Goal: Find specific page/section: Find specific page/section

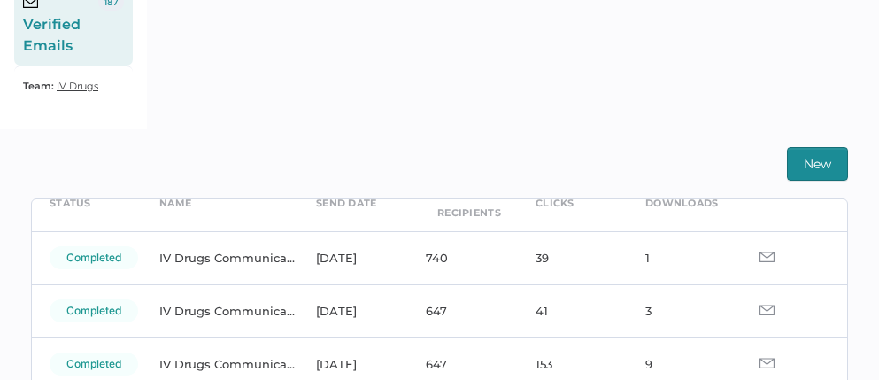
scroll to position [97, 0]
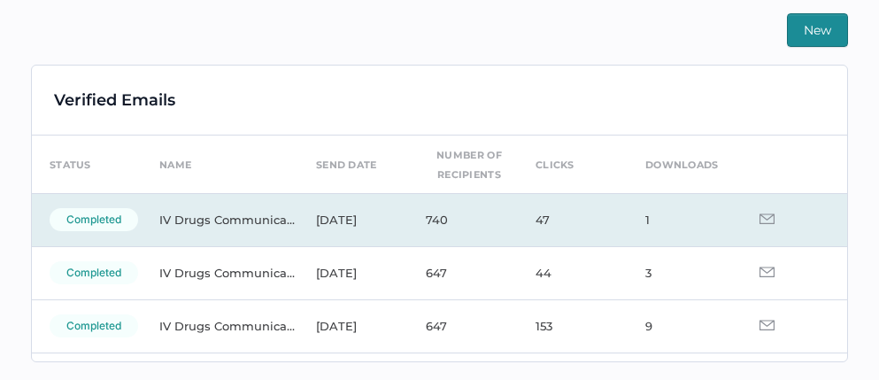
scroll to position [413, 0]
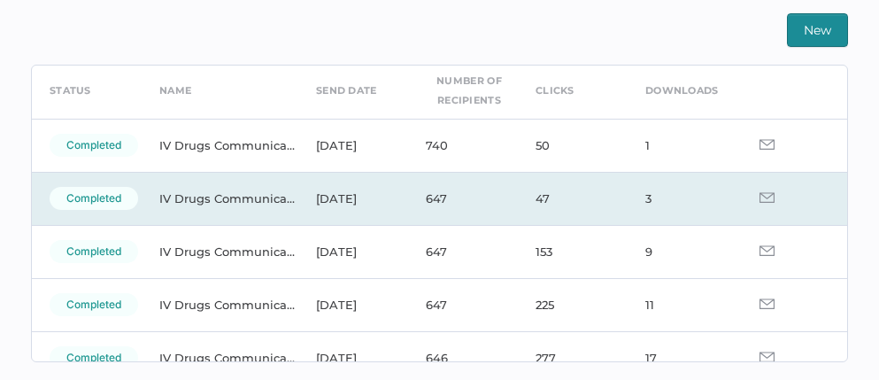
scroll to position [74, 0]
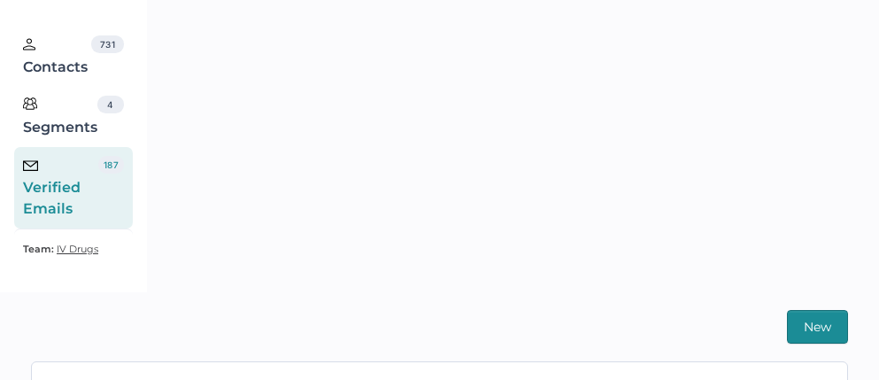
scroll to position [387, 0]
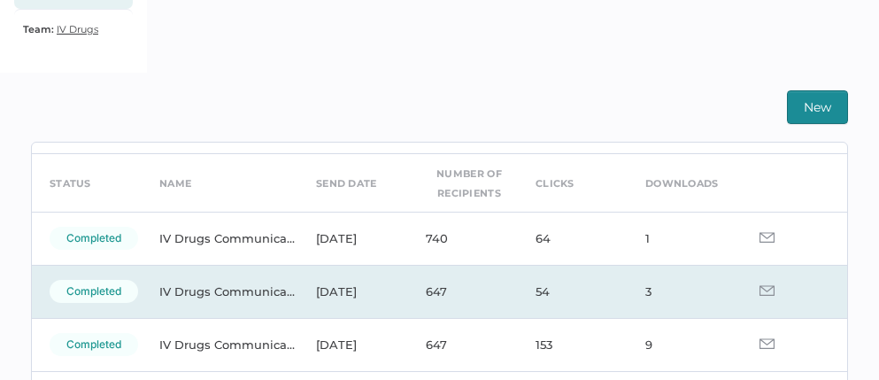
scroll to position [60, 0]
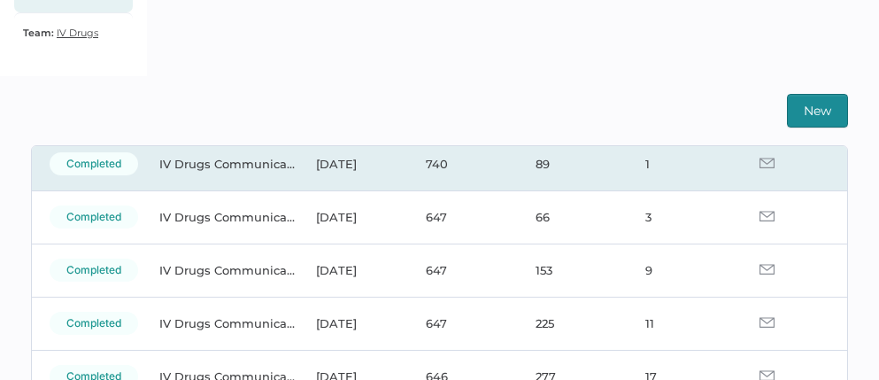
scroll to position [128, 0]
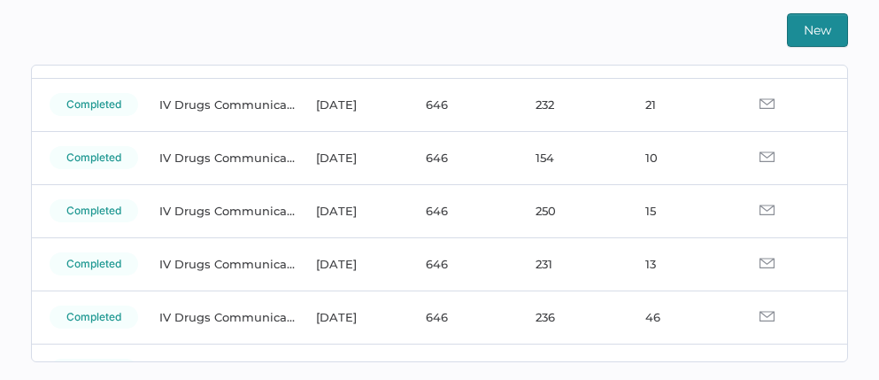
scroll to position [502, 0]
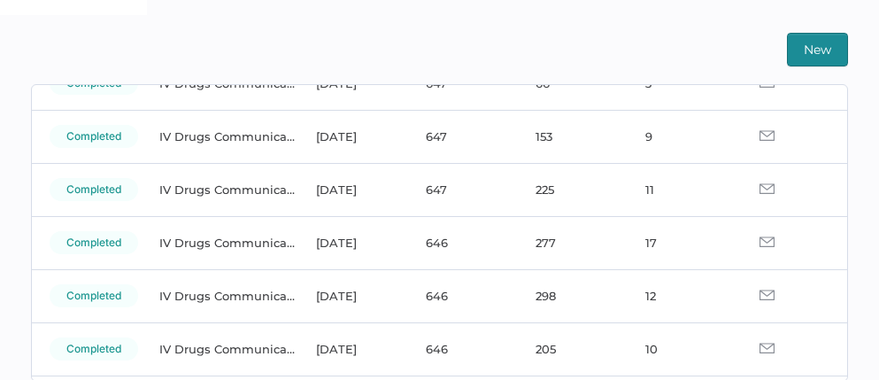
scroll to position [291, 0]
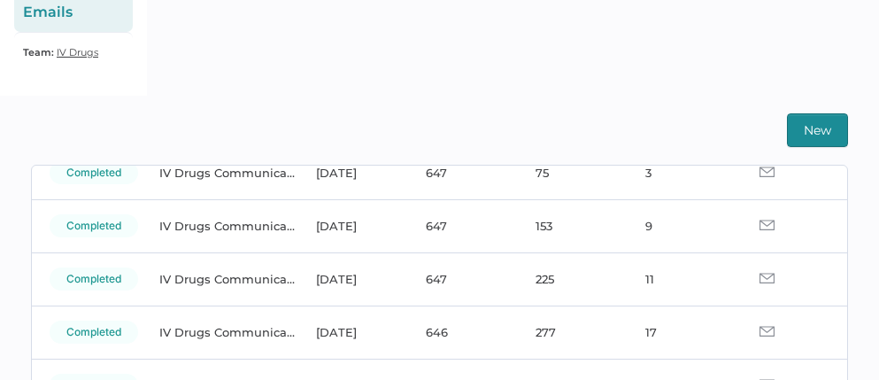
scroll to position [201, 0]
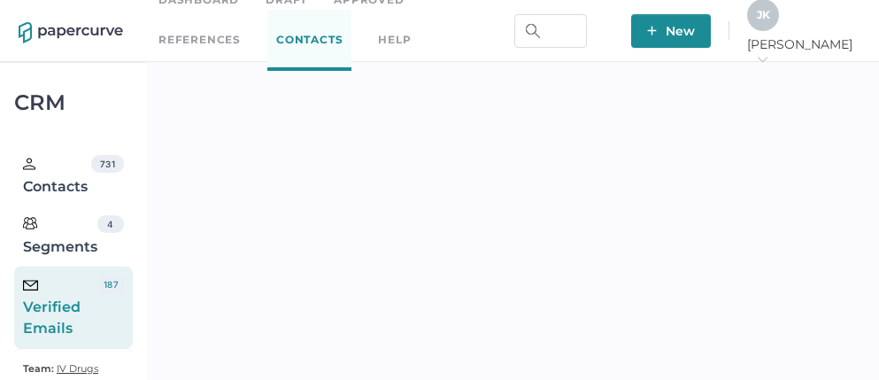
click at [779, 30] on div "J K" at bounding box center [763, 15] width 32 height 32
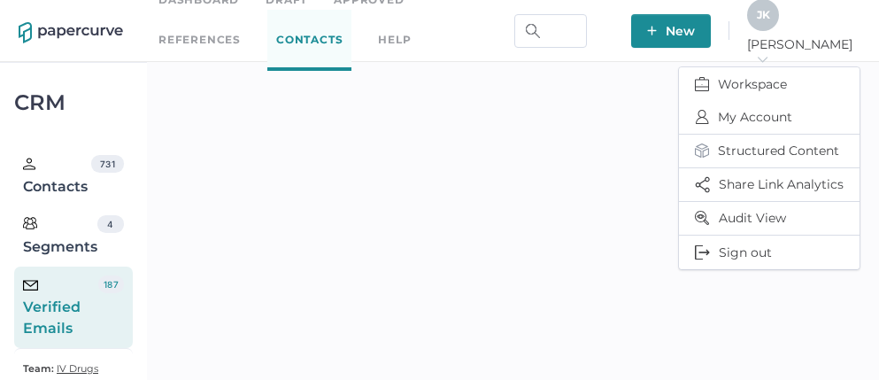
click at [779, 14] on div "J K" at bounding box center [763, 15] width 32 height 32
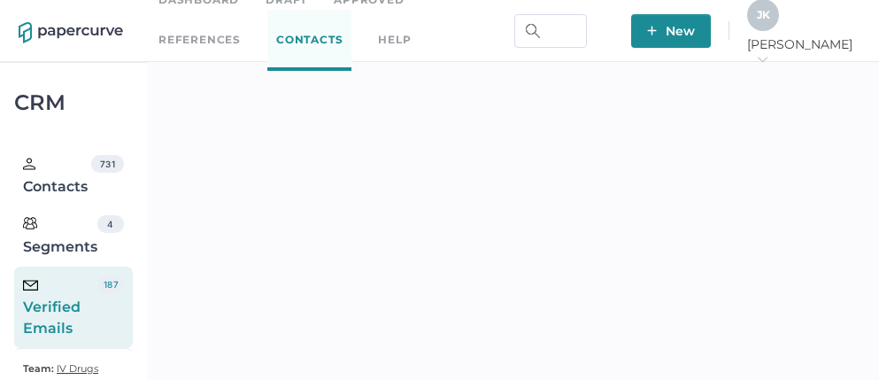
click at [779, 22] on div "J K" at bounding box center [763, 15] width 32 height 32
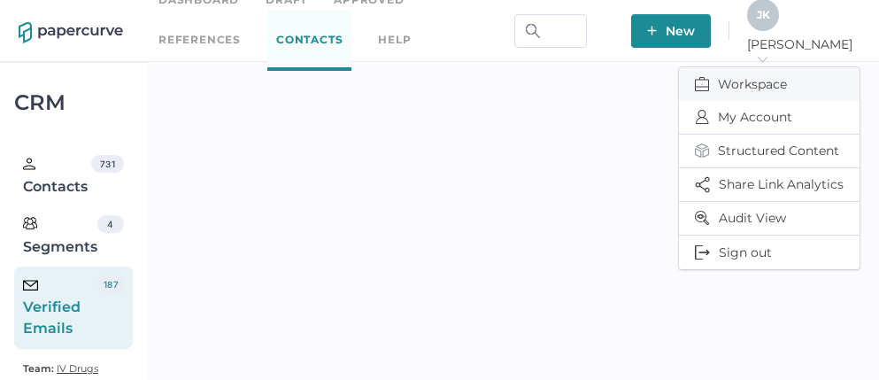
click at [759, 69] on span "Workspace" at bounding box center [769, 84] width 149 height 34
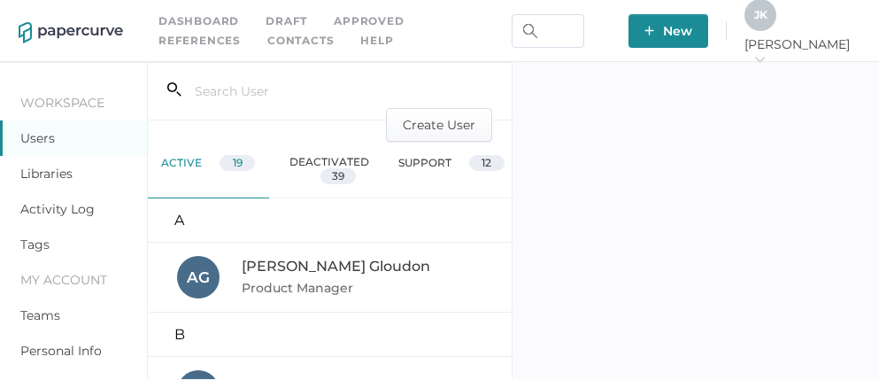
click at [50, 207] on link "Activity Log" at bounding box center [57, 209] width 74 height 16
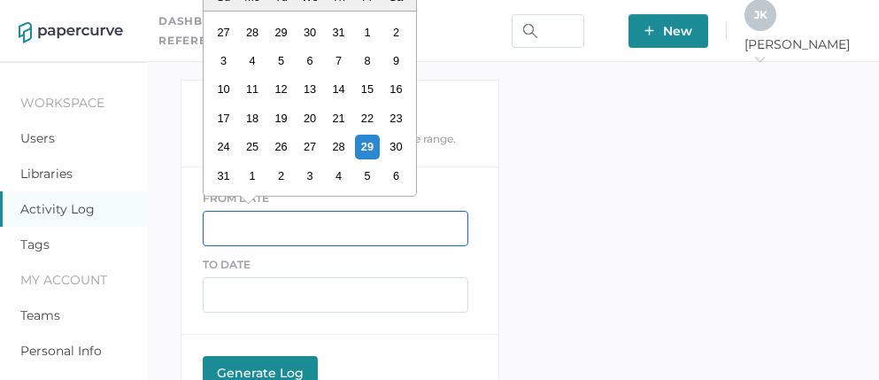
click at [270, 217] on input "text" at bounding box center [336, 228] width 266 height 35
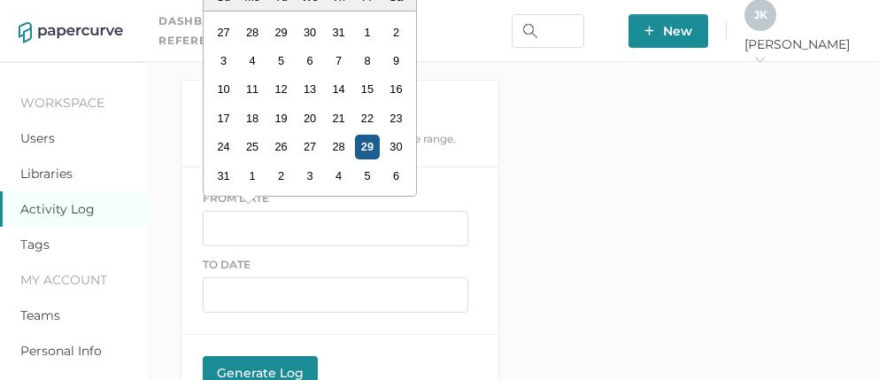
click at [369, 148] on div "29" at bounding box center [367, 147] width 24 height 24
type input "08/29/2025"
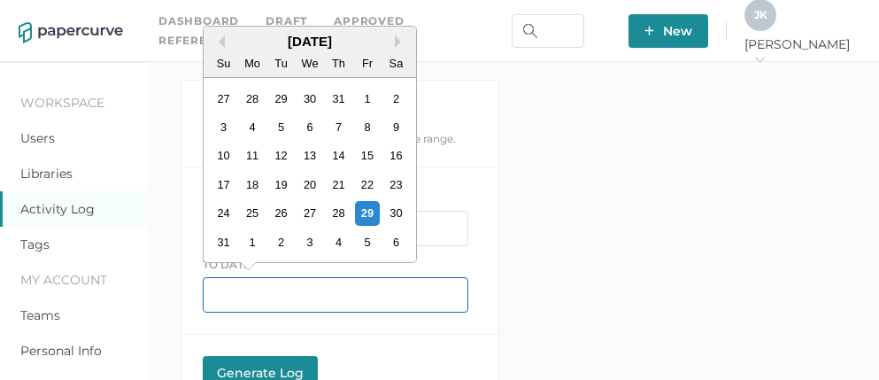
click at [234, 292] on input "text" at bounding box center [336, 294] width 266 height 35
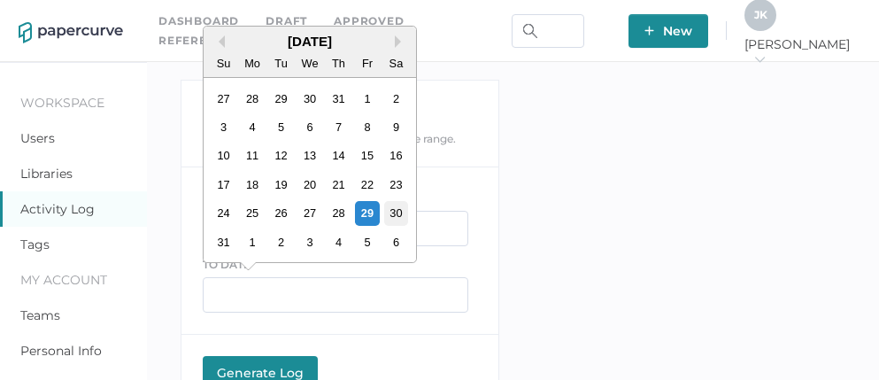
click at [396, 212] on div "30" at bounding box center [395, 213] width 24 height 24
type input "08/30/2025"
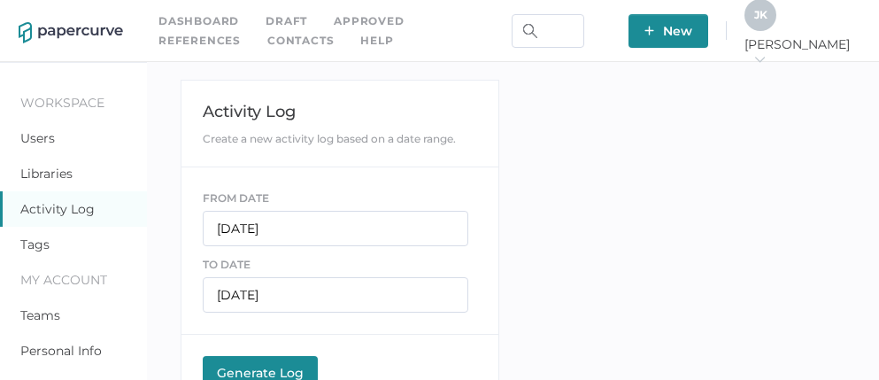
click at [249, 366] on div "Generate Log" at bounding box center [260, 373] width 97 height 16
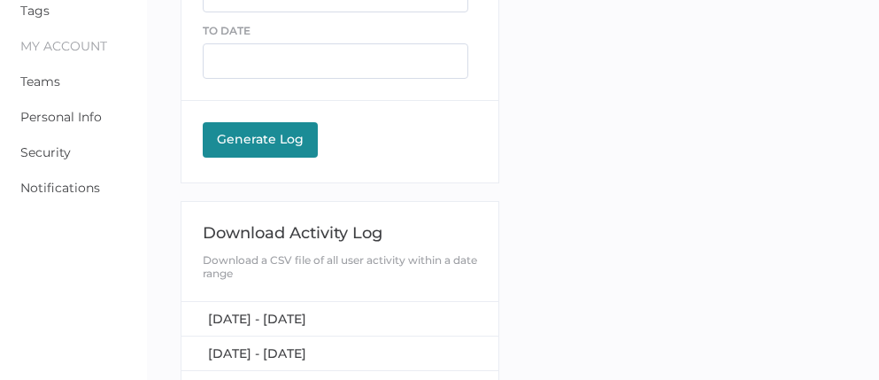
scroll to position [237, 0]
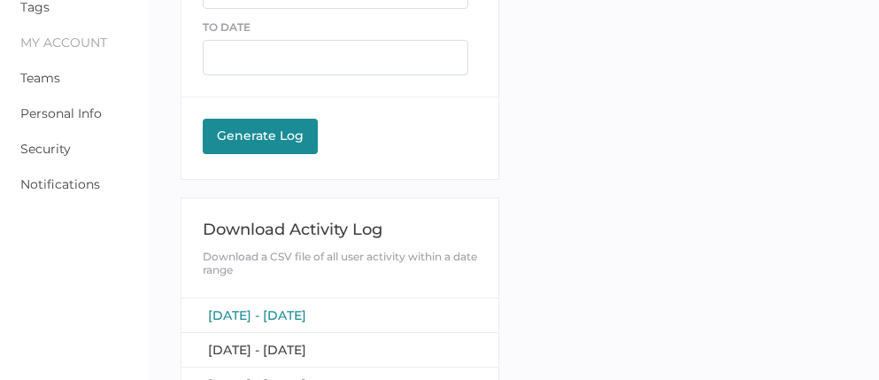
click at [275, 313] on span "[DATE] - [DATE]" at bounding box center [257, 315] width 98 height 16
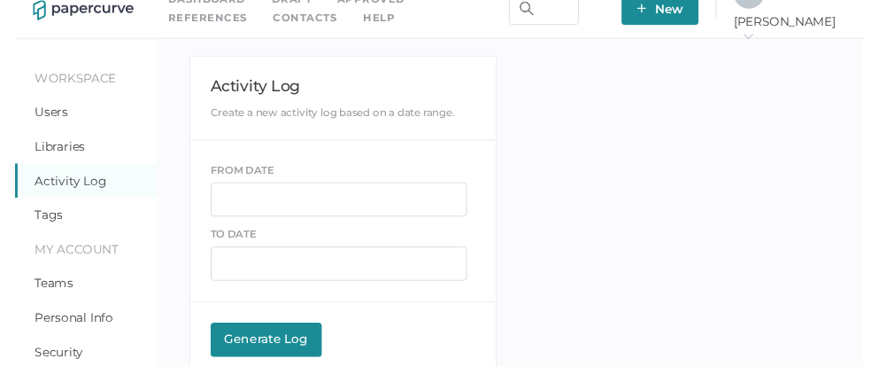
scroll to position [0, 0]
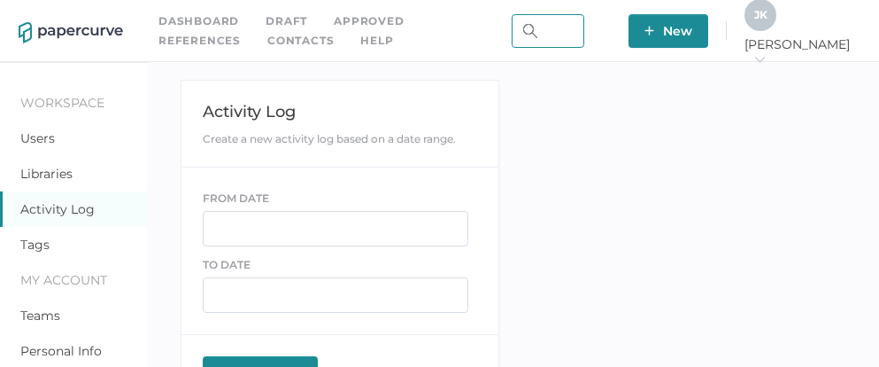
click at [584, 28] on input "text" at bounding box center [548, 31] width 73 height 34
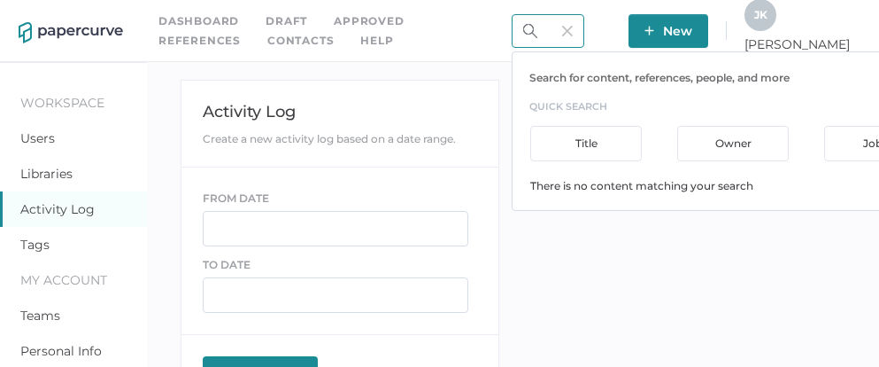
scroll to position [0, 54]
type input "reminder"
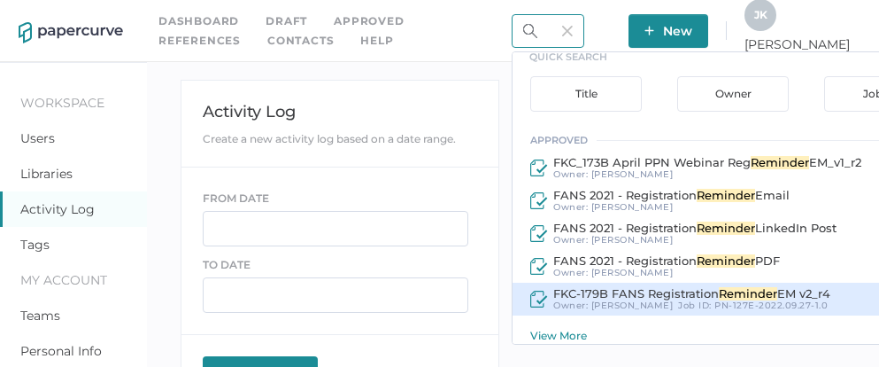
scroll to position [55, 0]
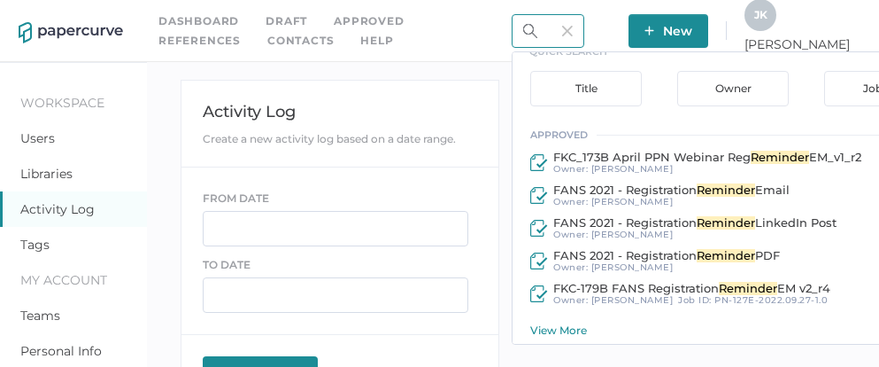
click at [627, 318] on div "approved 6 FKC_173B April PPN Webinar Reg Reminder EM_v1_r2 Owner: Allison Weak…" at bounding box center [733, 230] width 441 height 213
click at [619, 328] on div "View More" at bounding box center [741, 329] width 423 height 13
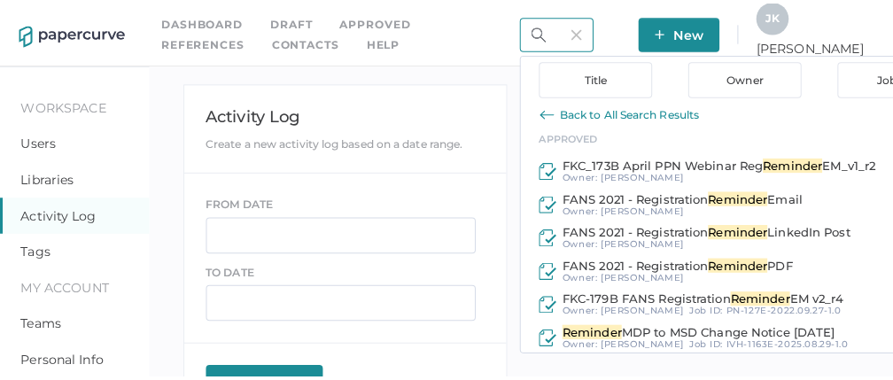
scroll to position [77, 0]
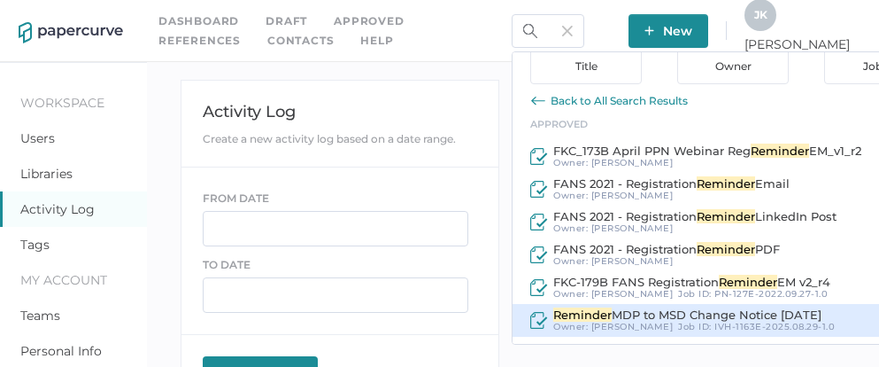
click at [676, 316] on span "MDP to MSD Change Notice 08.29.2025" at bounding box center [717, 314] width 210 height 14
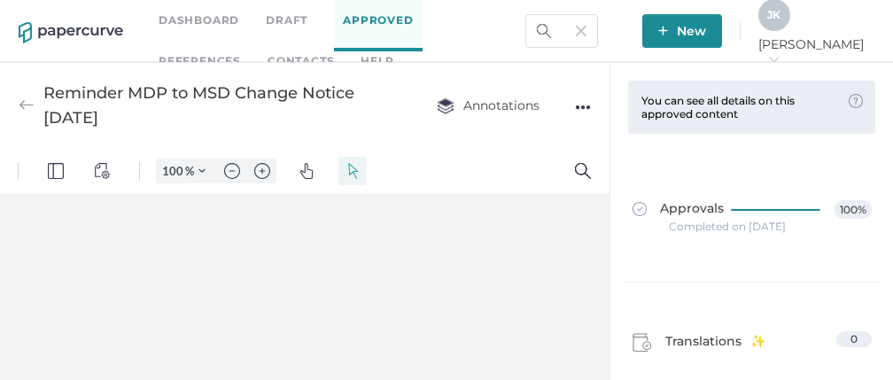
type input "111"
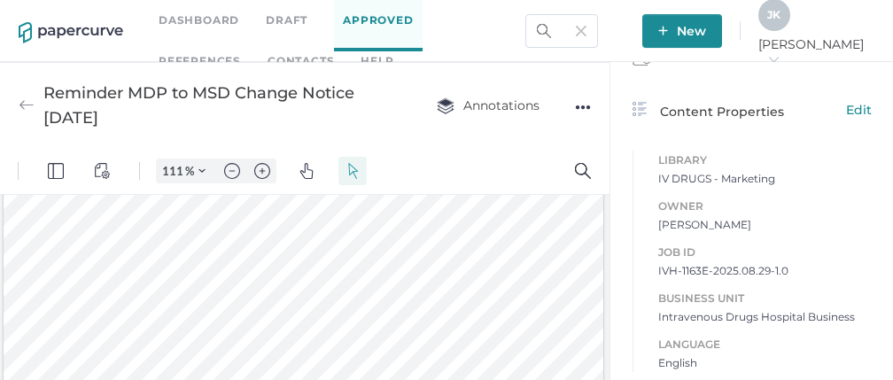
click at [267, 56] on link "Contacts" at bounding box center [300, 60] width 66 height 19
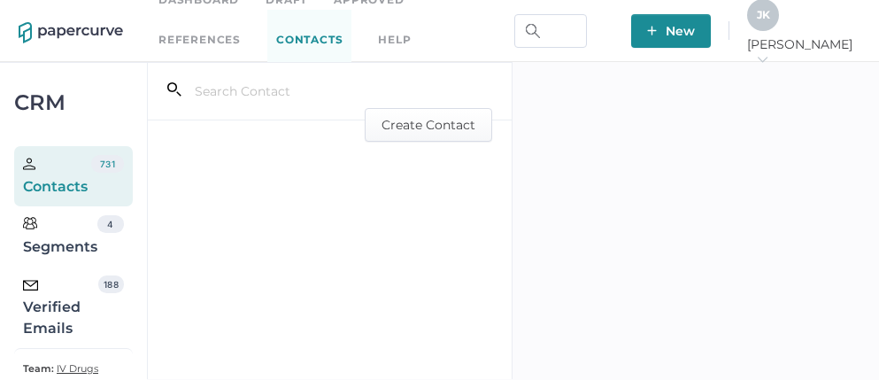
click at [50, 313] on div "Verified Emails" at bounding box center [60, 307] width 75 height 64
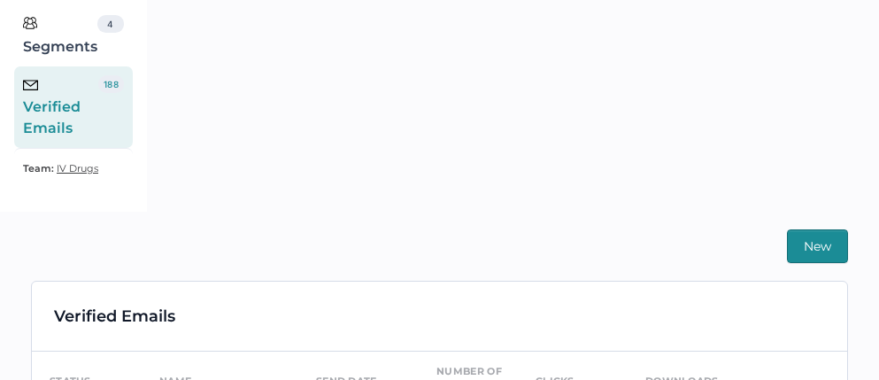
scroll to position [369, 0]
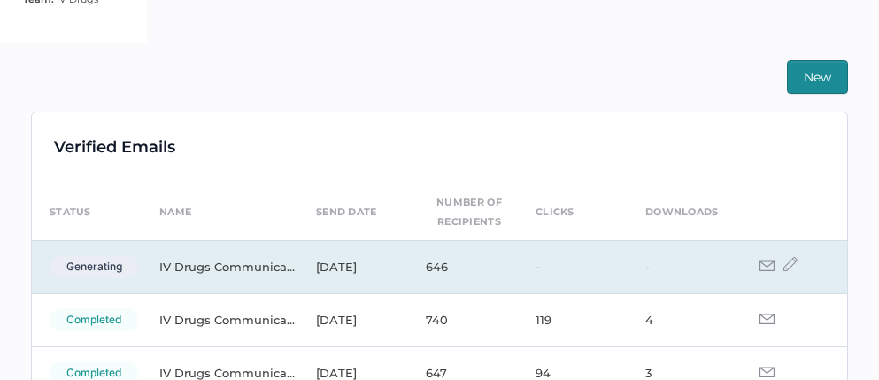
click at [760, 262] on img at bounding box center [767, 265] width 15 height 11
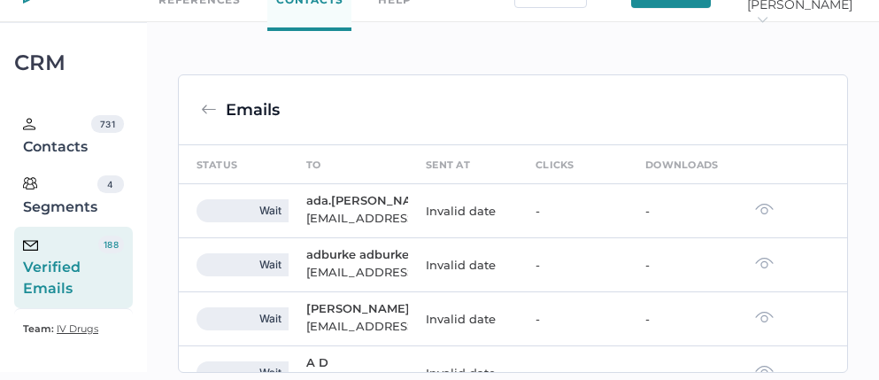
scroll to position [369, 0]
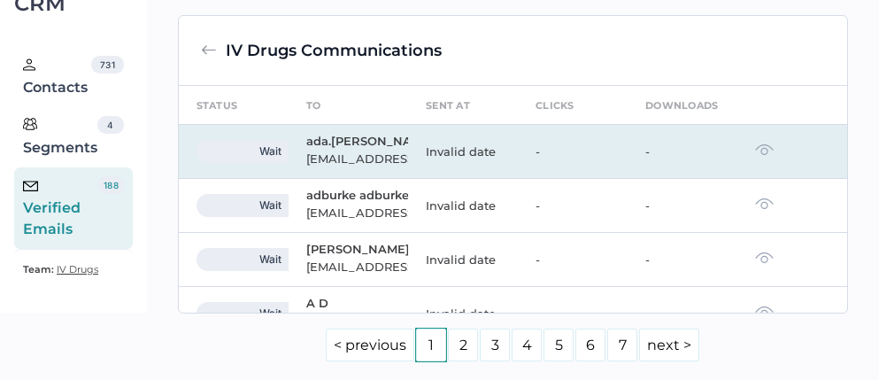
click at [755, 156] on img at bounding box center [764, 149] width 19 height 12
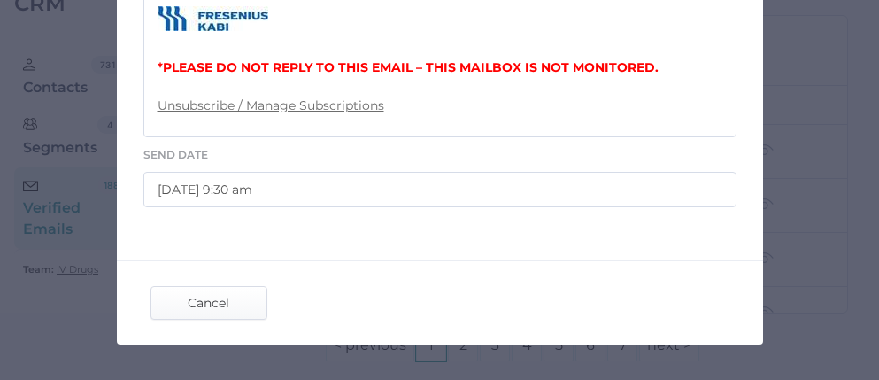
scroll to position [968, 0]
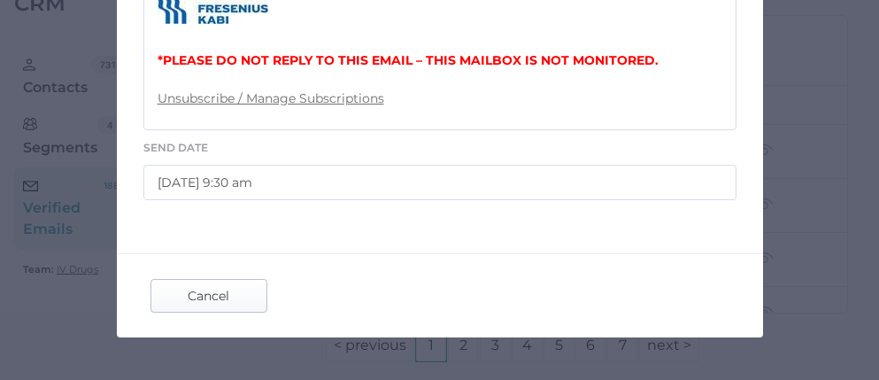
click at [220, 312] on span "Cancel" at bounding box center [208, 296] width 83 height 32
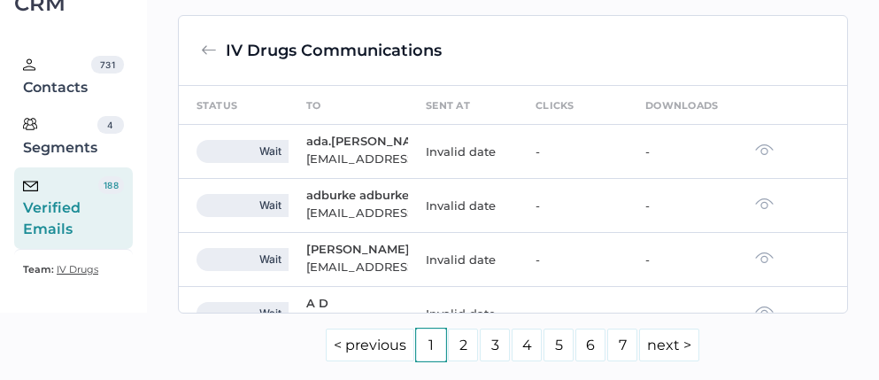
scroll to position [373, 0]
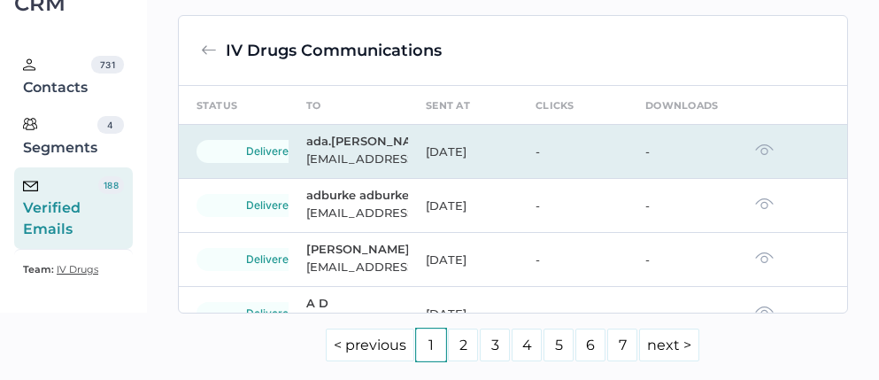
scroll to position [412, 0]
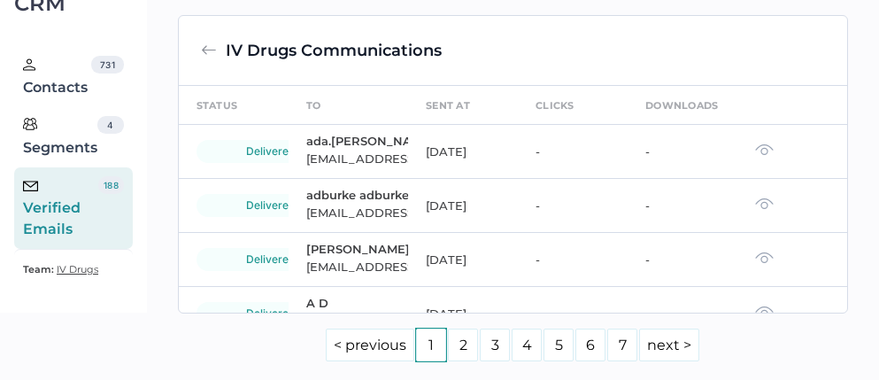
click at [75, 176] on div "Verified Emails" at bounding box center [60, 208] width 75 height 64
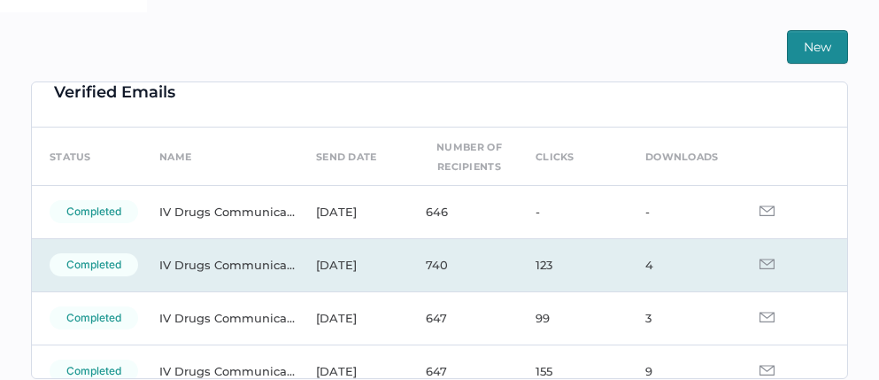
scroll to position [50, 0]
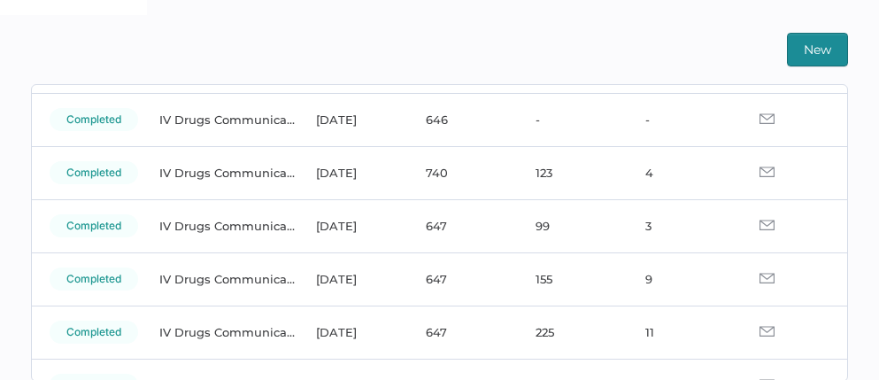
scroll to position [120, 0]
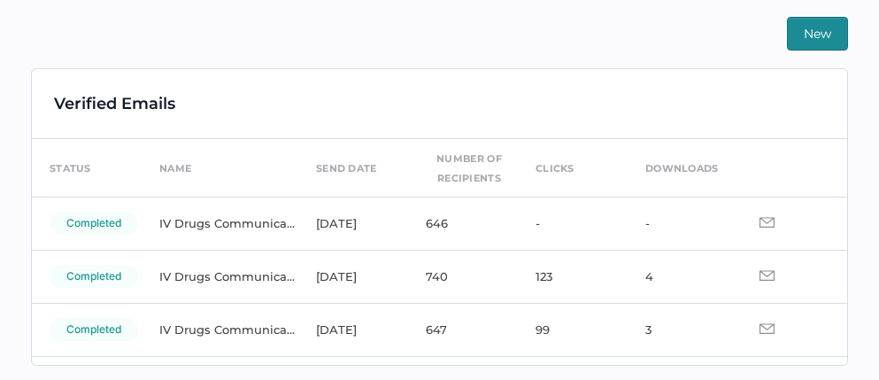
scroll to position [416, 0]
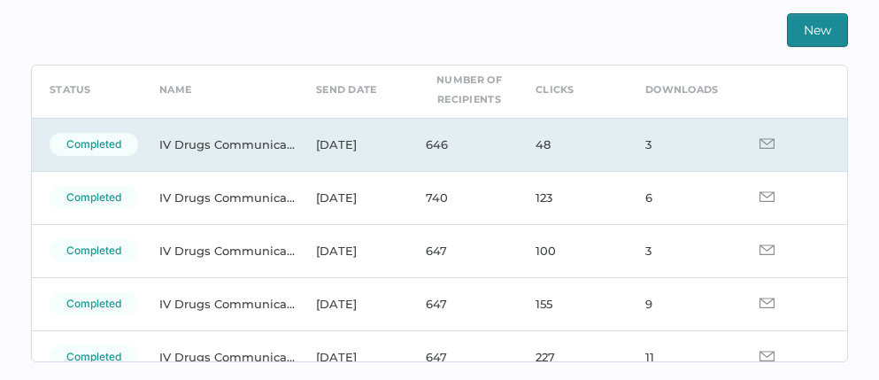
scroll to position [61, 0]
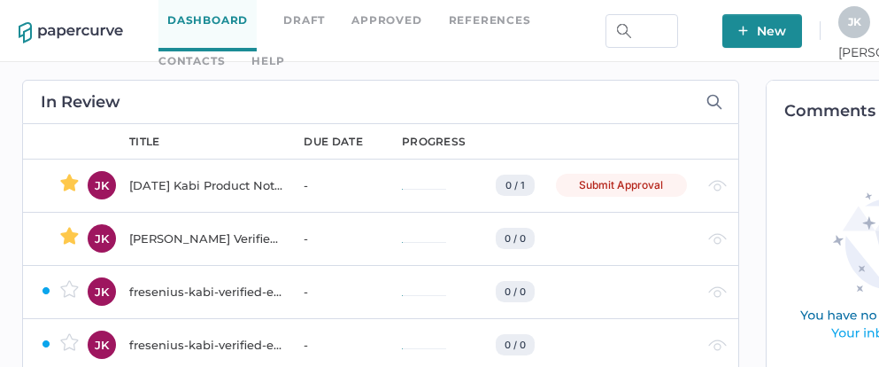
click at [225, 51] on link "Contacts" at bounding box center [191, 60] width 66 height 19
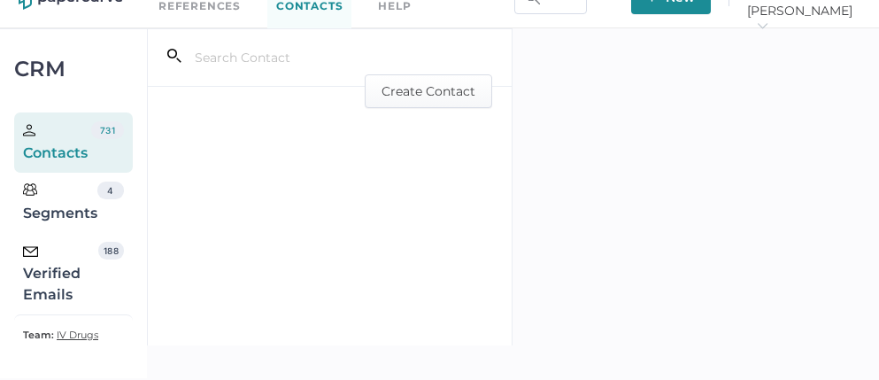
scroll to position [40, 0]
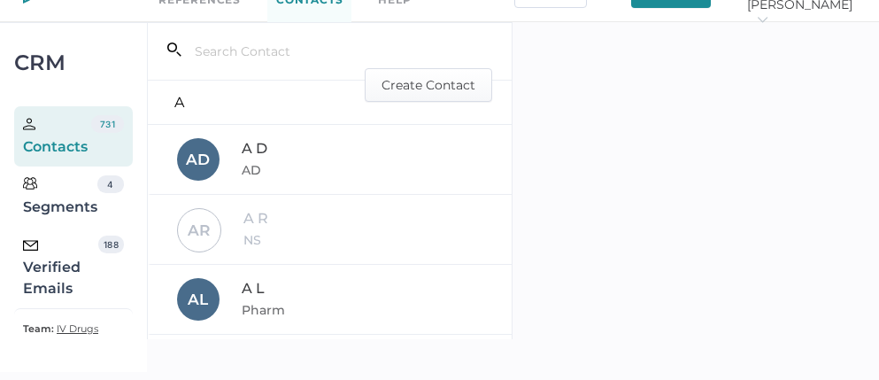
click at [68, 274] on div "Verified Emails" at bounding box center [60, 268] width 75 height 64
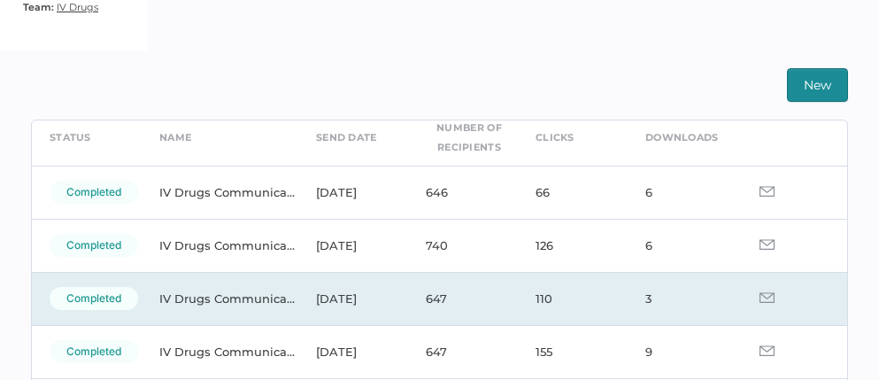
scroll to position [78, 0]
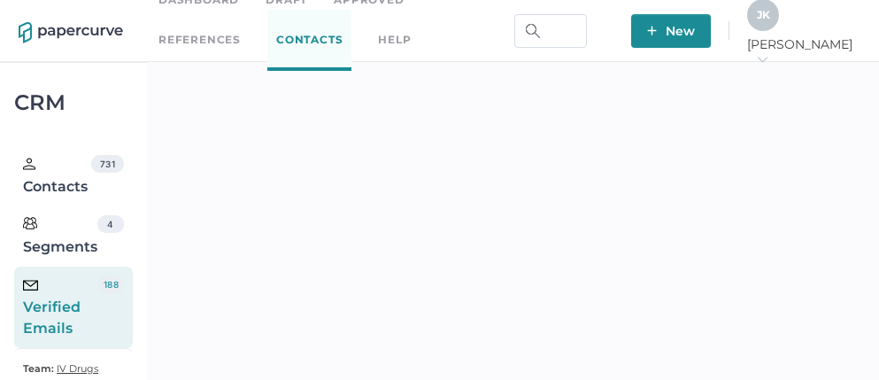
click at [779, 30] on div "J K" at bounding box center [763, 15] width 32 height 32
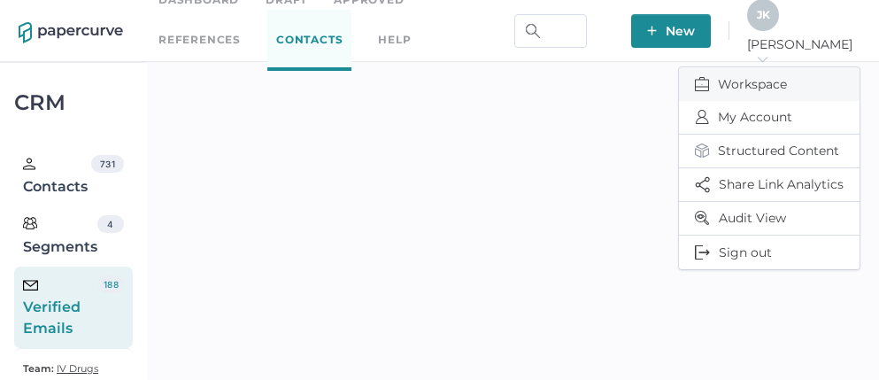
click at [738, 69] on span "Workspace" at bounding box center [769, 84] width 149 height 34
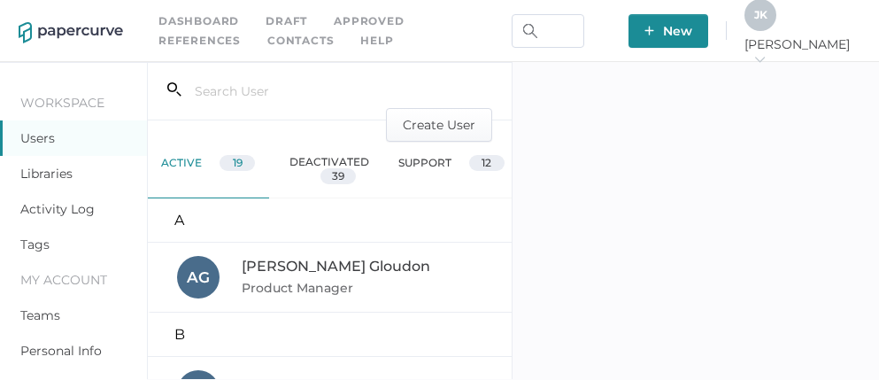
click at [50, 211] on link "Activity Log" at bounding box center [57, 209] width 74 height 16
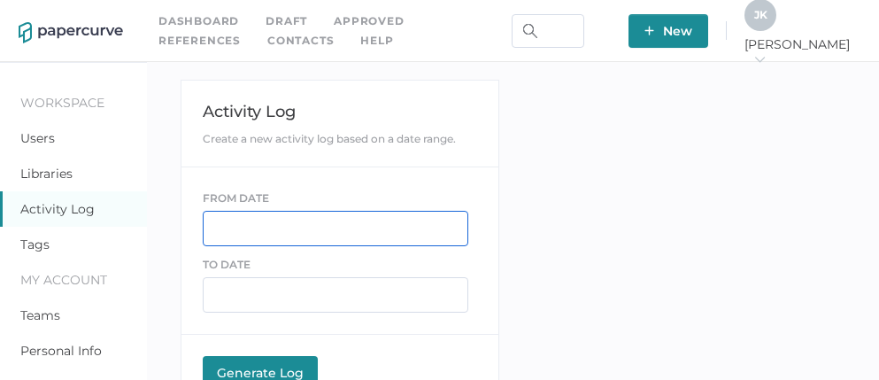
click at [257, 223] on input "text" at bounding box center [336, 228] width 266 height 35
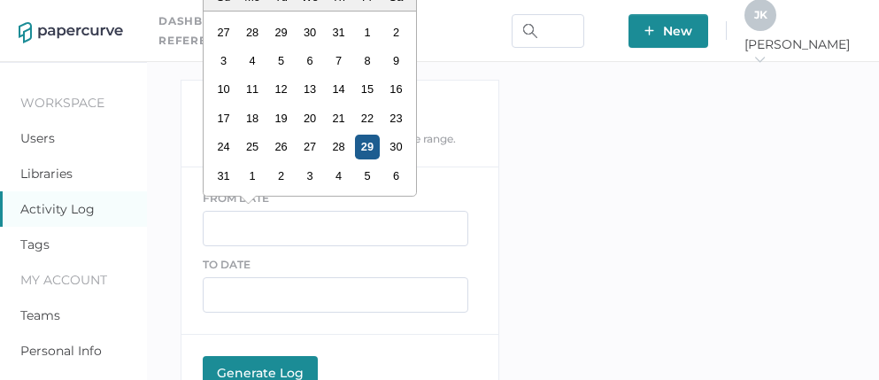
click at [368, 154] on div "29" at bounding box center [367, 147] width 24 height 24
type input "08/29/2025"
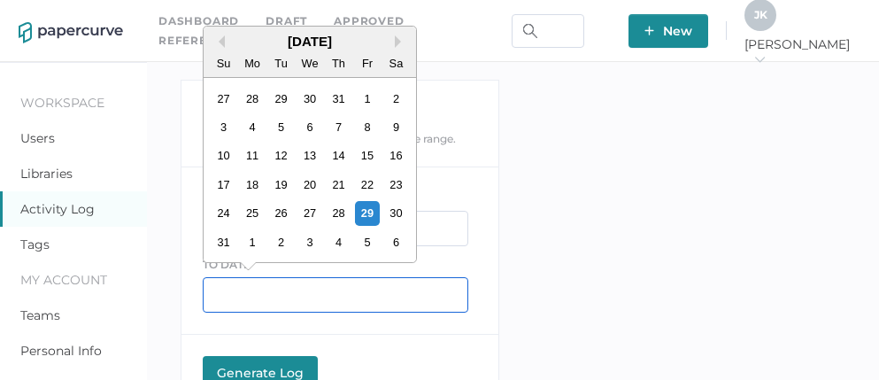
click at [272, 290] on input "text" at bounding box center [336, 294] width 266 height 35
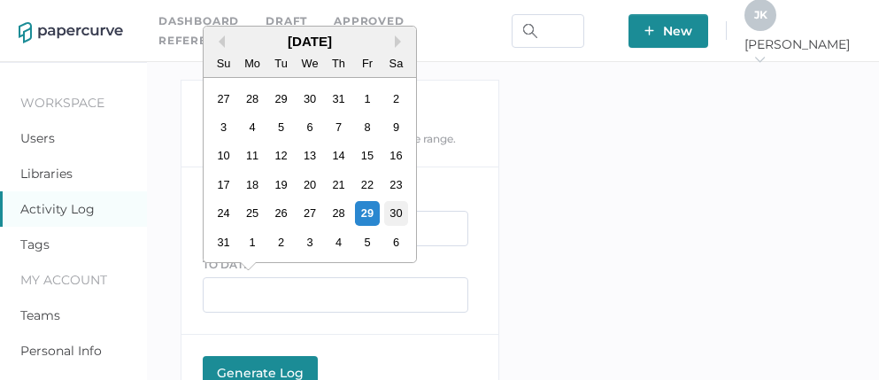
click at [397, 224] on div "30" at bounding box center [395, 213] width 24 height 24
type input "08/30/2025"
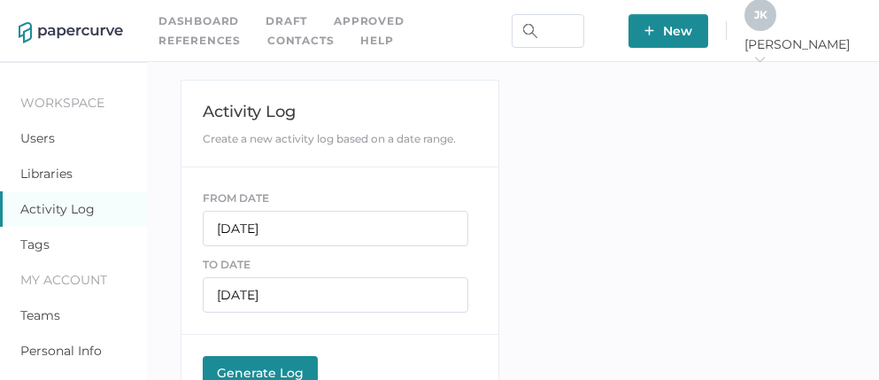
click at [280, 361] on button "Generate Log Processing" at bounding box center [260, 373] width 115 height 35
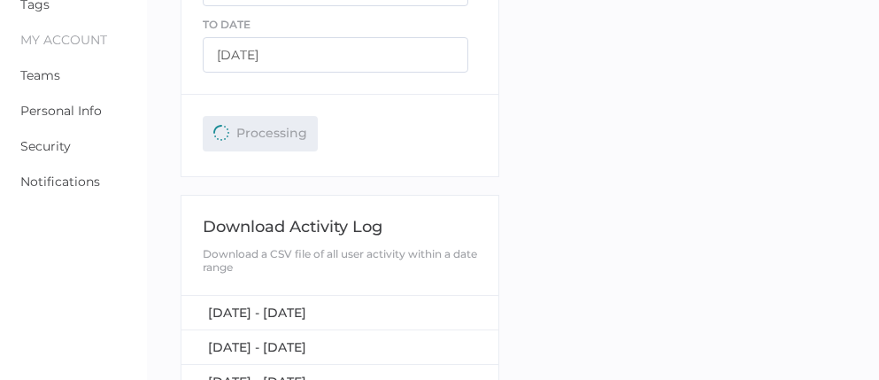
scroll to position [245, 0]
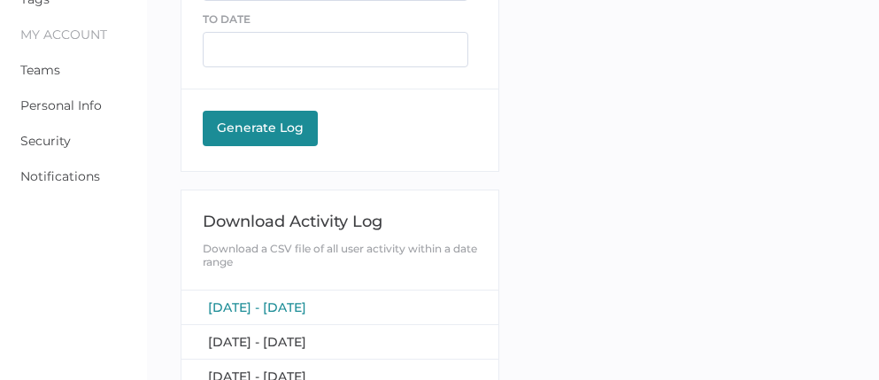
click at [295, 306] on span "[DATE] - [DATE]" at bounding box center [257, 307] width 98 height 16
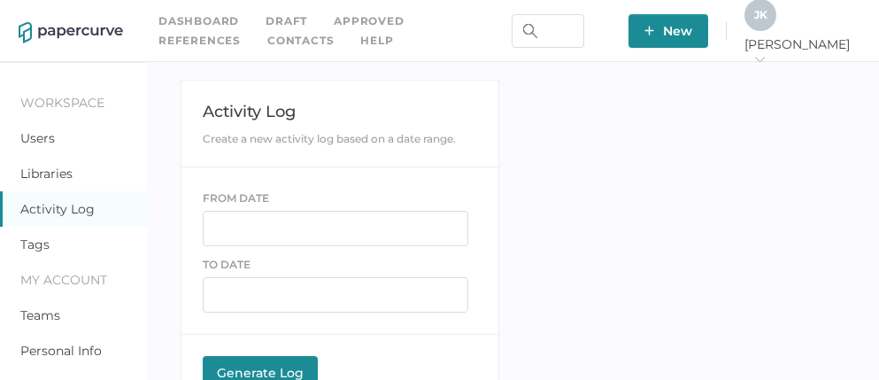
click at [267, 34] on link "Contacts" at bounding box center [300, 40] width 66 height 19
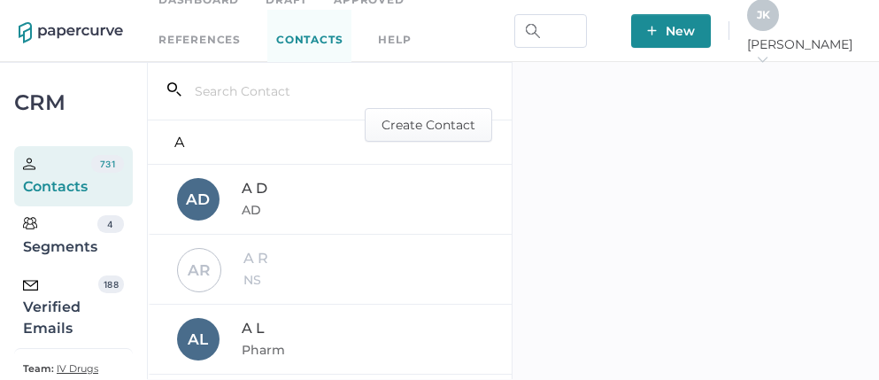
click at [62, 305] on div "Verified Emails" at bounding box center [60, 307] width 75 height 64
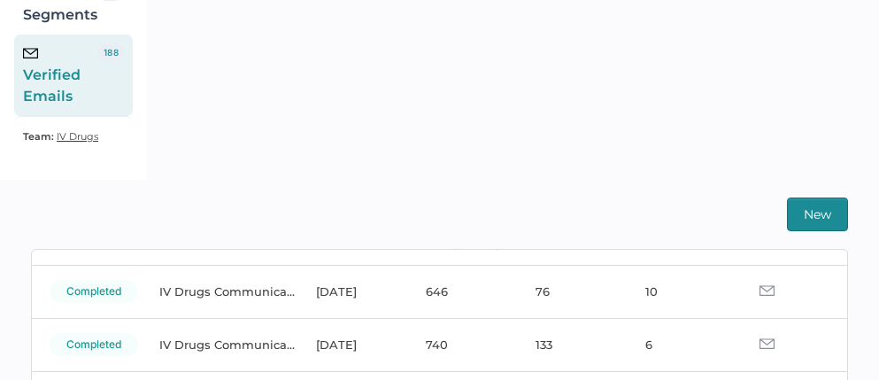
scroll to position [102, 0]
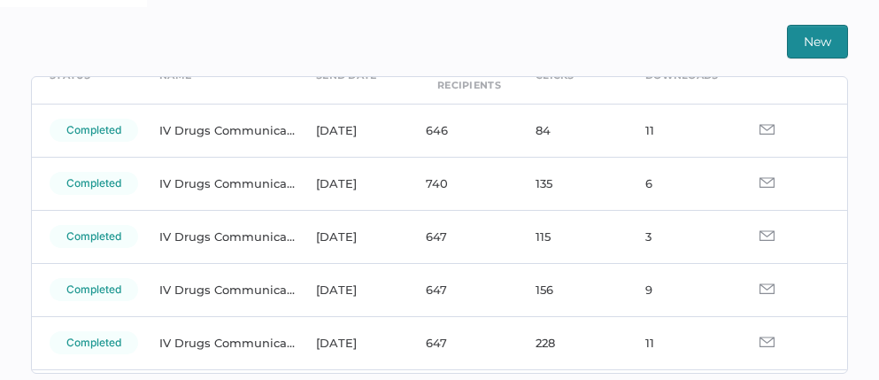
scroll to position [101, 0]
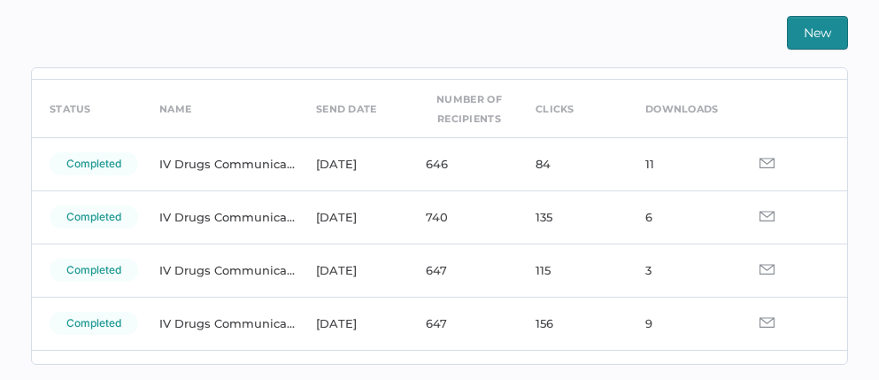
scroll to position [95, 0]
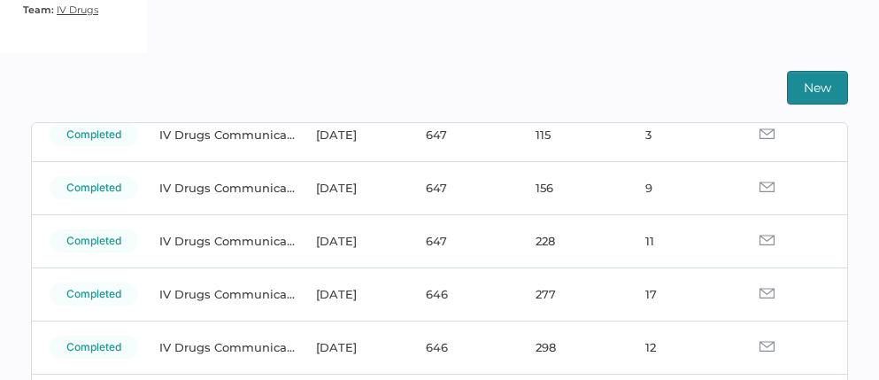
scroll to position [268, 0]
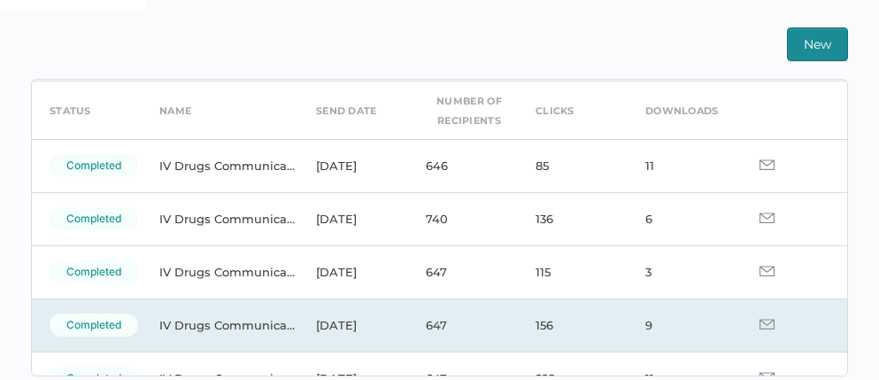
scroll to position [55, 0]
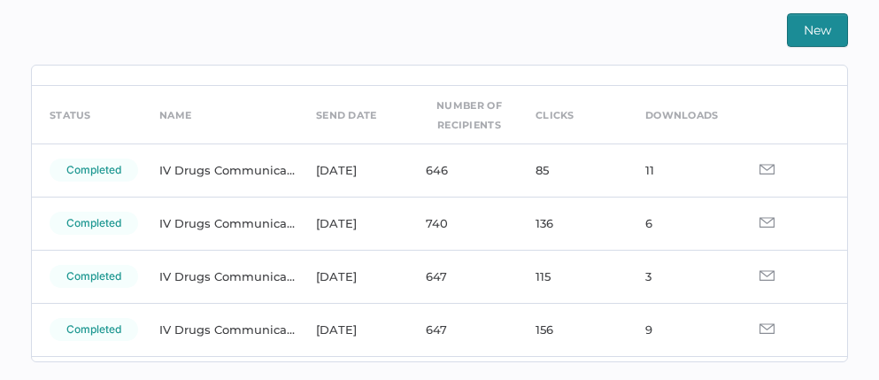
scroll to position [50, 0]
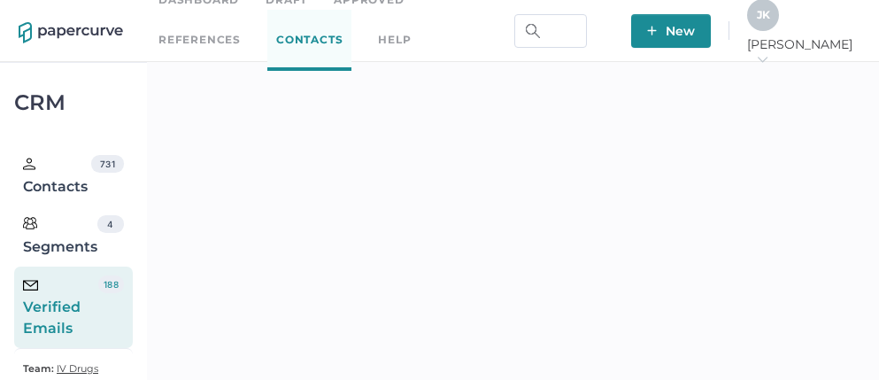
click at [779, 12] on div "J K" at bounding box center [763, 15] width 32 height 32
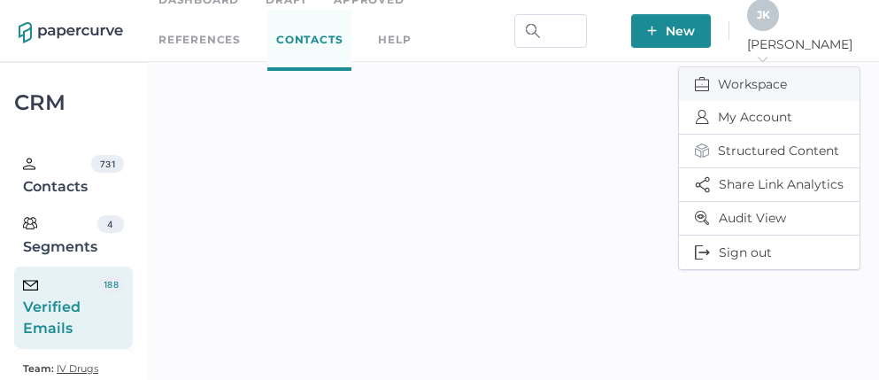
click at [761, 80] on span "Workspace" at bounding box center [769, 84] width 149 height 34
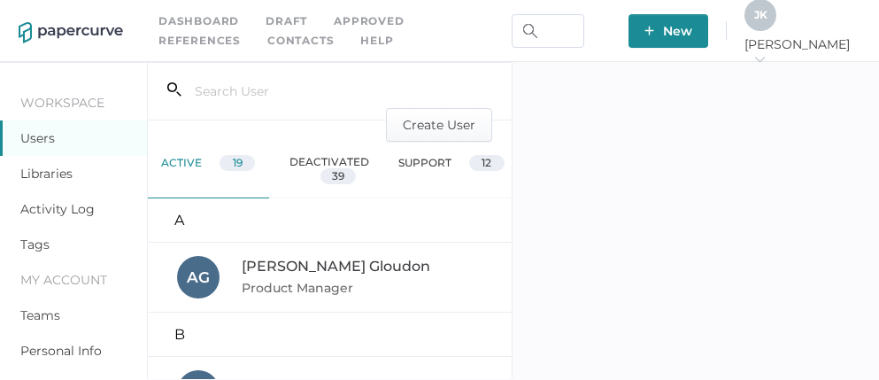
click at [37, 213] on link "Activity Log" at bounding box center [57, 209] width 74 height 16
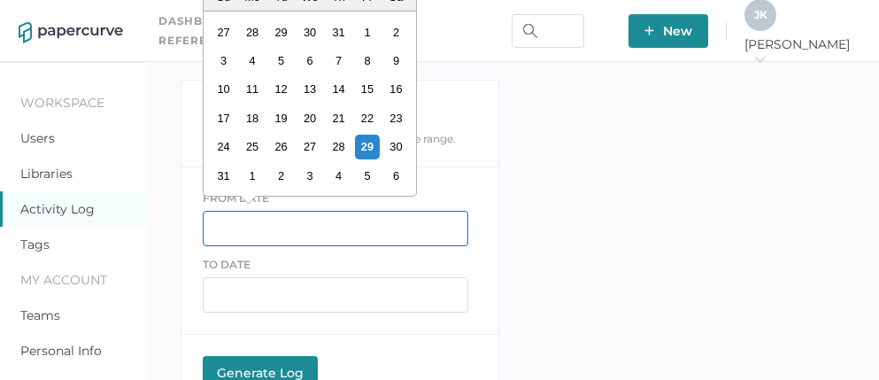
click at [265, 221] on input "text" at bounding box center [336, 228] width 266 height 35
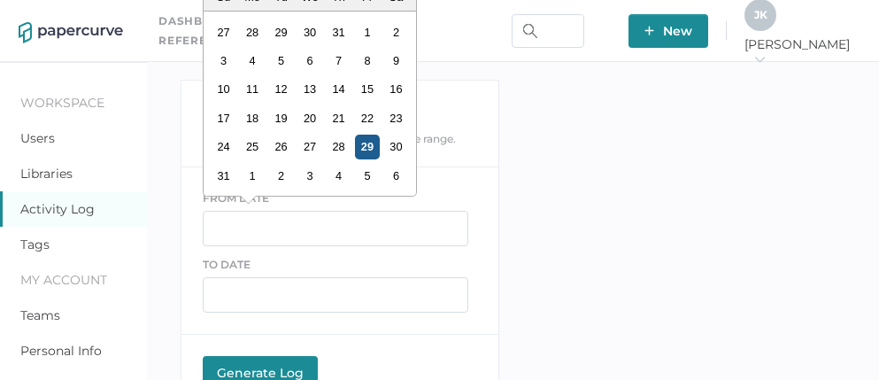
click at [358, 148] on div "29" at bounding box center [367, 147] width 24 height 24
type input "[DATE]"
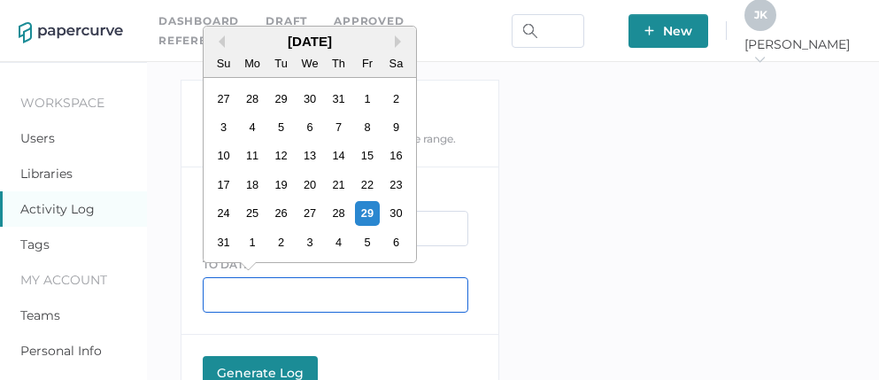
click at [263, 297] on input "text" at bounding box center [336, 294] width 266 height 35
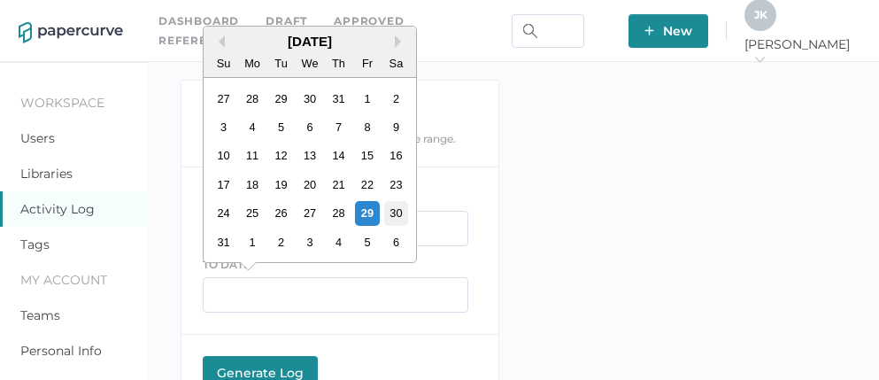
click at [401, 210] on div "30" at bounding box center [395, 213] width 24 height 24
type input "08/30/2025"
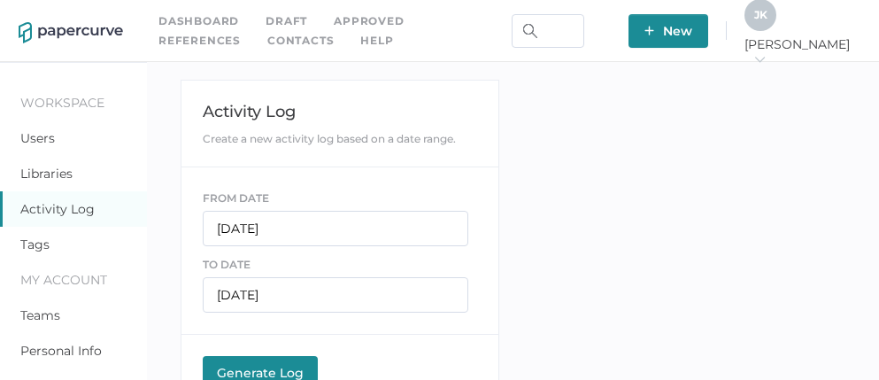
click at [298, 359] on button "Generate Log Processing" at bounding box center [260, 373] width 115 height 35
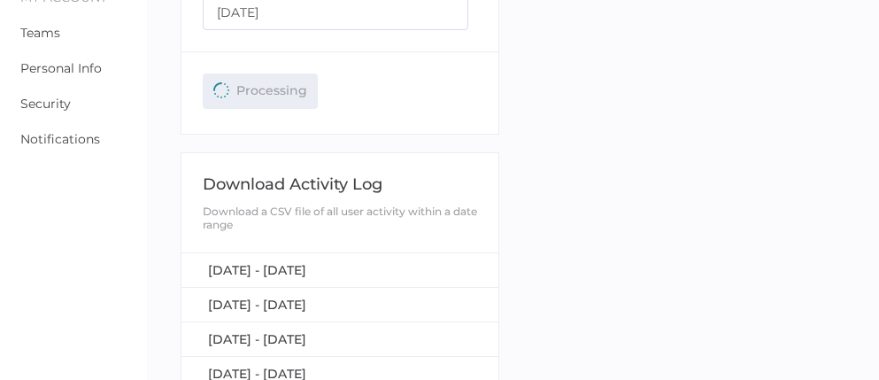
scroll to position [345, 0]
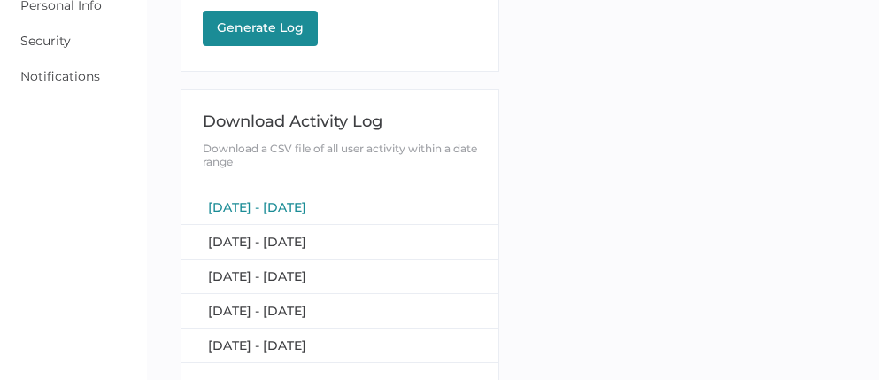
click at [306, 205] on span "[DATE] - [DATE]" at bounding box center [257, 207] width 98 height 16
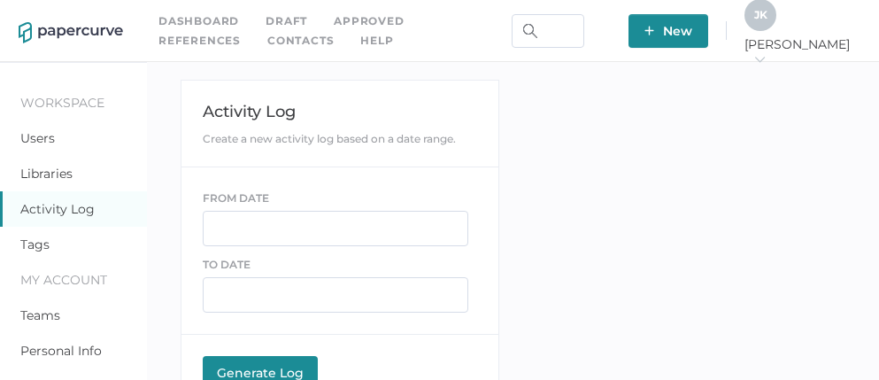
click at [267, 43] on link "Contacts" at bounding box center [300, 40] width 66 height 19
